Goal: Communication & Community: Answer question/provide support

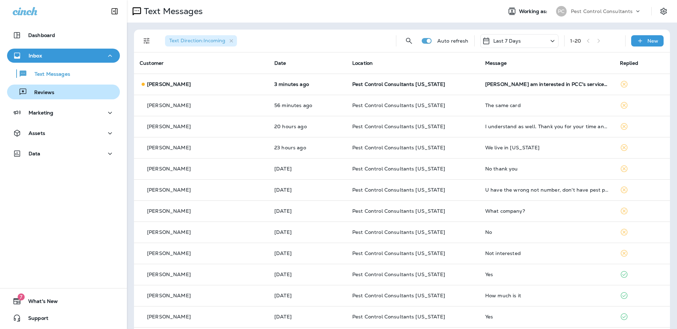
click at [76, 92] on div "Reviews" at bounding box center [63, 92] width 107 height 11
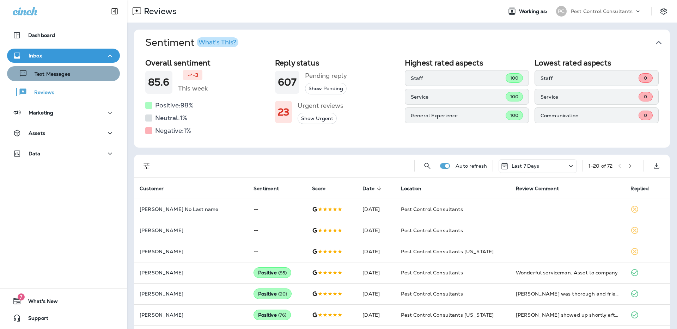
click at [84, 76] on div "Text Messages" at bounding box center [63, 73] width 107 height 11
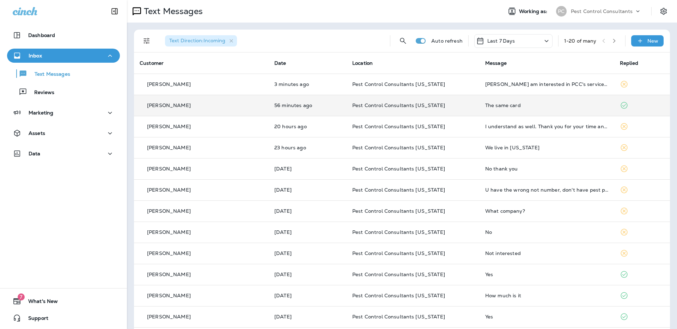
click at [239, 105] on div "[PERSON_NAME]" at bounding box center [201, 105] width 123 height 7
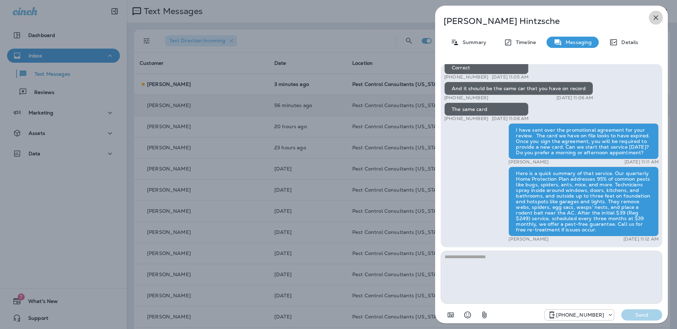
click at [657, 16] on icon "button" at bounding box center [656, 18] width 5 height 5
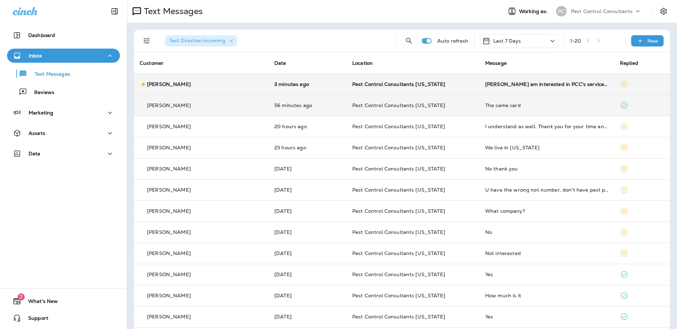
click at [185, 87] on p "[PERSON_NAME]" at bounding box center [169, 84] width 44 height 6
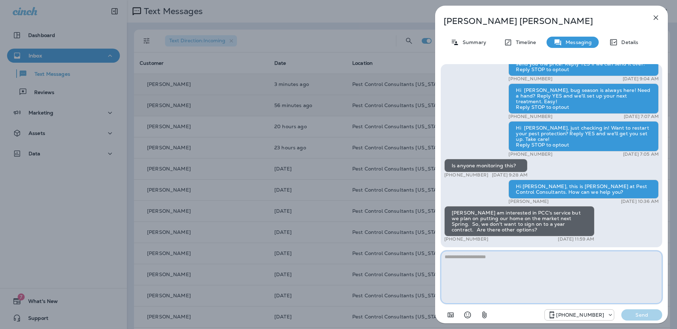
click at [525, 266] on textarea at bounding box center [551, 277] width 221 height 53
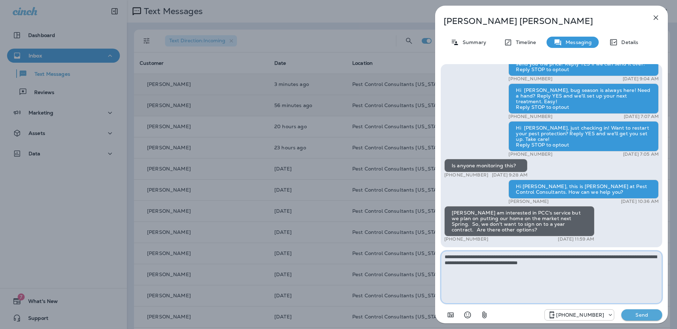
click at [586, 264] on textarea "**********" at bounding box center [551, 277] width 221 height 53
drag, startPoint x: 616, startPoint y: 263, endPoint x: 620, endPoint y: 265, distance: 4.7
click at [617, 263] on textarea "**********" at bounding box center [551, 277] width 221 height 53
type textarea "**********"
click at [634, 319] on button "Send" at bounding box center [641, 315] width 41 height 11
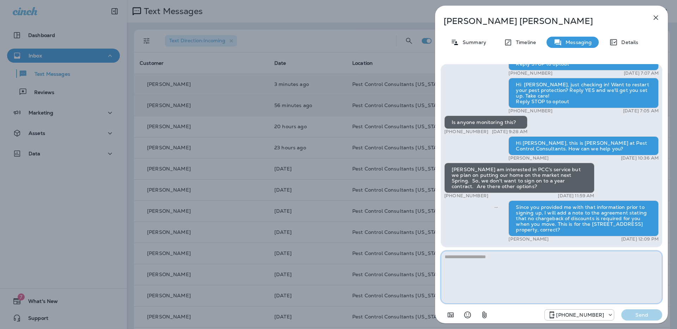
click at [498, 262] on textarea at bounding box center [551, 277] width 221 height 53
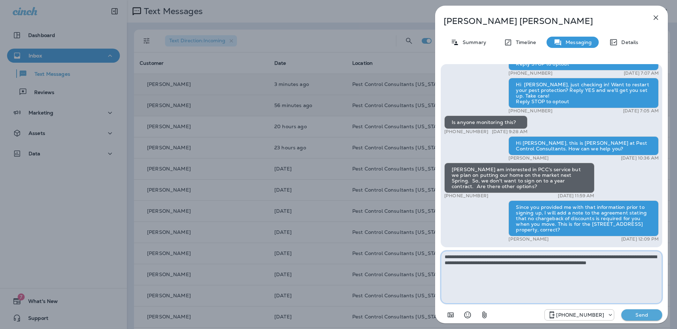
type textarea "**********"
click at [638, 315] on p "Send" at bounding box center [642, 315] width 30 height 6
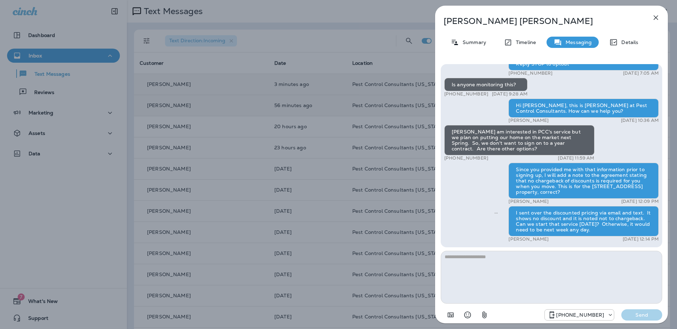
click at [344, 43] on div "[PERSON_NAME] Summary Timeline Messaging Details Hi [PERSON_NAME], Pest Control…" at bounding box center [338, 164] width 677 height 329
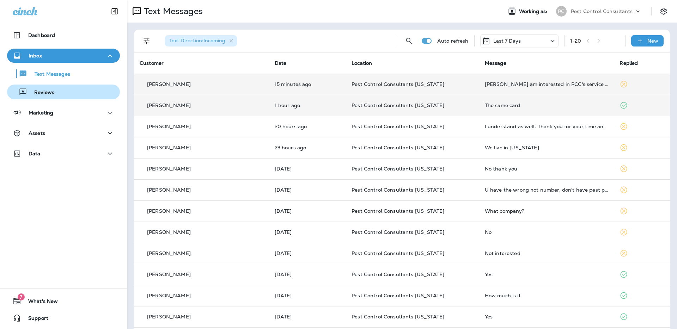
click at [82, 94] on div "Reviews" at bounding box center [63, 92] width 107 height 11
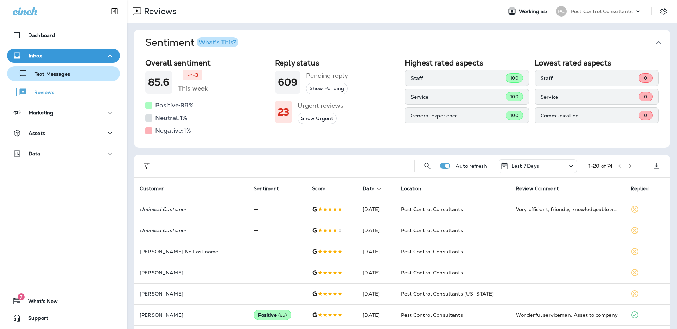
click at [85, 76] on div "Text Messages" at bounding box center [63, 73] width 107 height 11
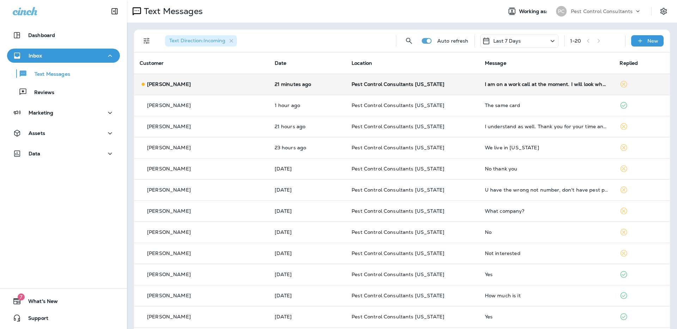
click at [202, 88] on div "[PERSON_NAME]" at bounding box center [202, 84] width 124 height 7
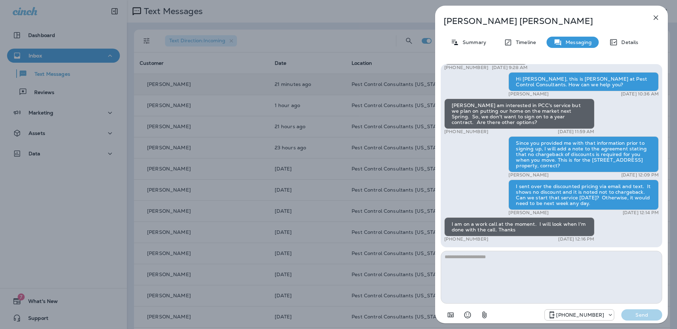
click at [93, 181] on div "[PERSON_NAME] Summary Timeline Messaging Details Hi [PERSON_NAME], Pest Control…" at bounding box center [338, 164] width 677 height 329
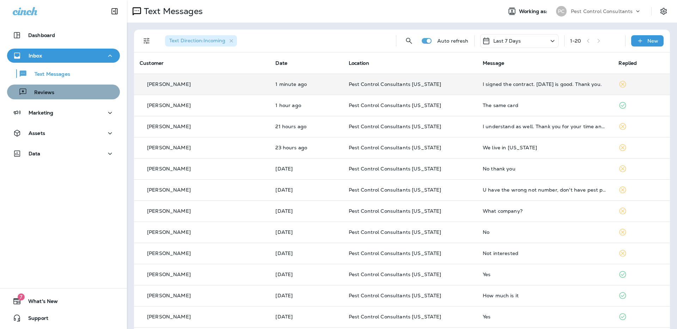
click at [84, 90] on div "Reviews" at bounding box center [63, 92] width 107 height 11
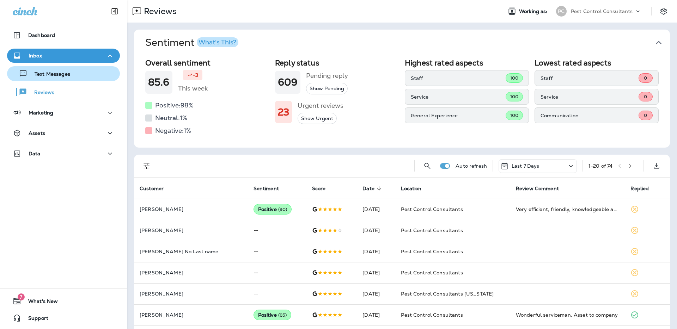
click at [80, 76] on div "Text Messages" at bounding box center [63, 73] width 107 height 11
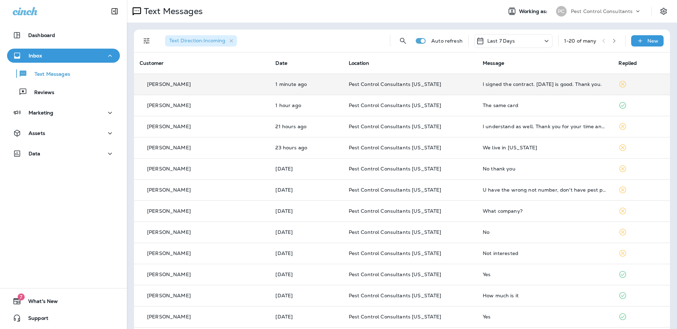
click at [170, 89] on td "[PERSON_NAME]" at bounding box center [202, 84] width 136 height 21
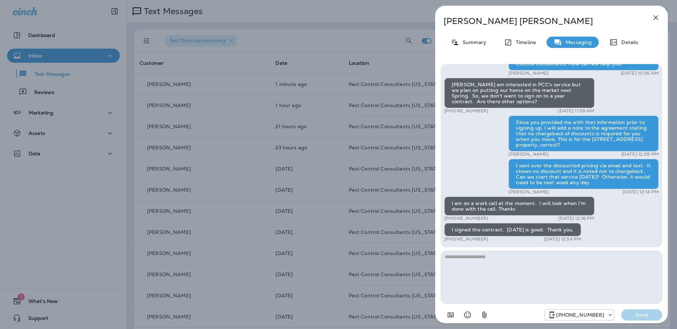
scroll to position [-5, 0]
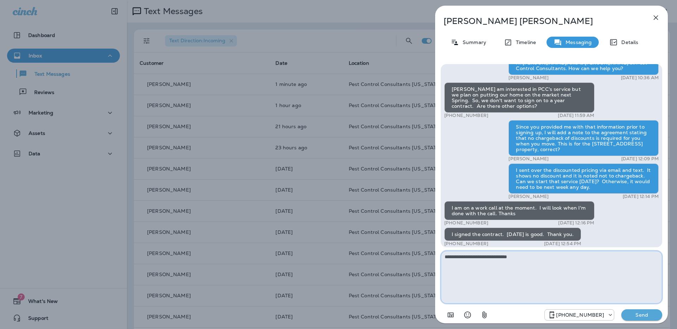
type textarea "**********"
click at [639, 317] on p "Send" at bounding box center [642, 315] width 30 height 6
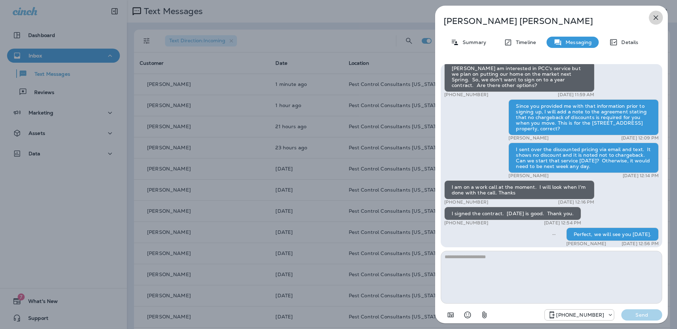
click at [657, 16] on icon "button" at bounding box center [656, 18] width 5 height 5
